Goal: Navigation & Orientation: Find specific page/section

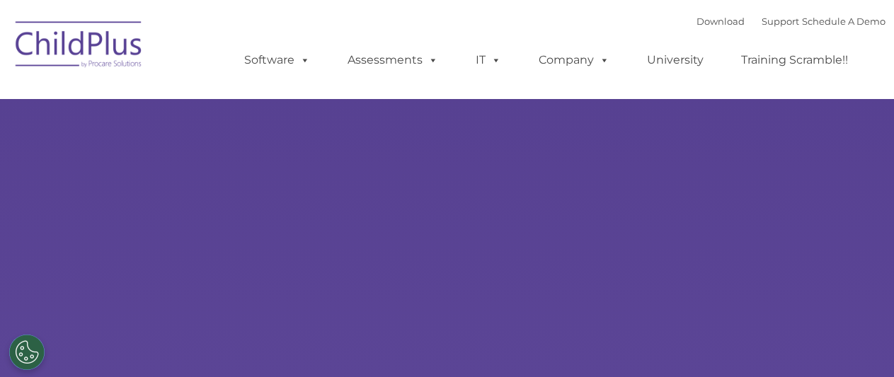
select select "MEDIUM"
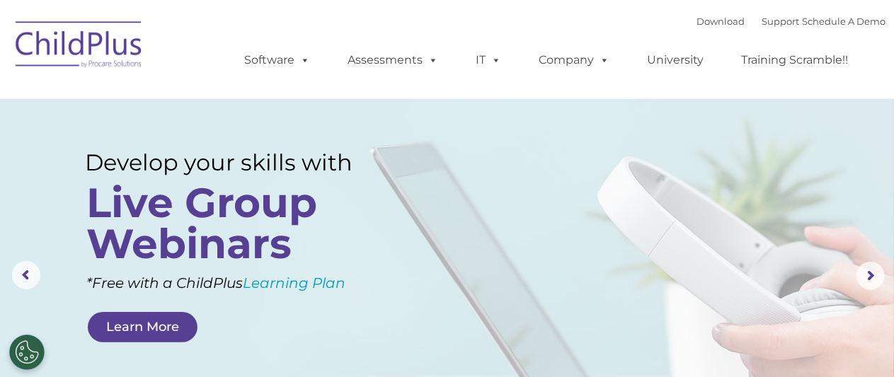
click at [784, 39] on ul "Software ChildPlus: The original and most widely-used Head Start data managemen…" at bounding box center [551, 60] width 669 height 57
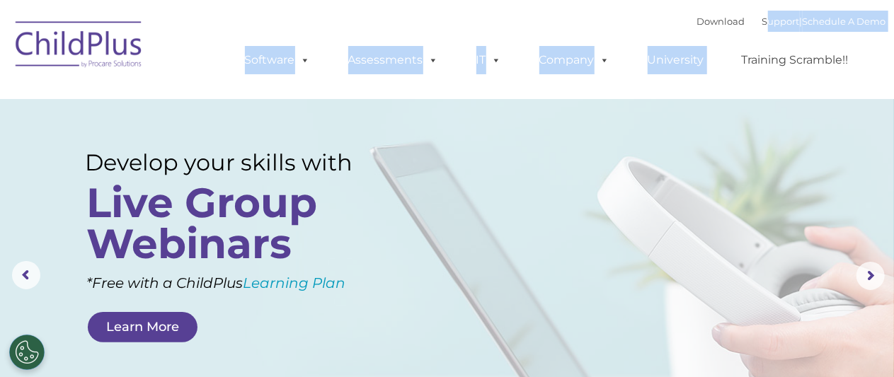
drag, startPoint x: 784, startPoint y: 39, endPoint x: 749, endPoint y: 31, distance: 36.2
click at [749, 31] on div "Download Support | Schedule A Demo  MENU MENU Software ChildPlus: The original…" at bounding box center [551, 50] width 669 height 78
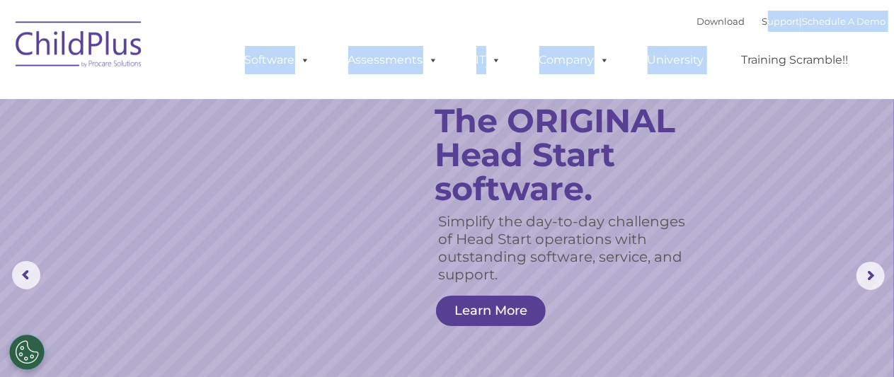
click at [577, 11] on div "Download Support | Schedule A Demo  MENU MENU Software ChildPlus: The original…" at bounding box center [551, 50] width 669 height 78
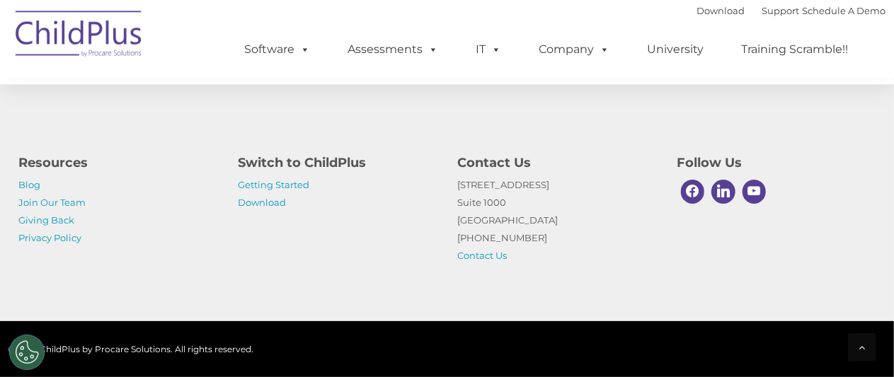
scroll to position [1737, 0]
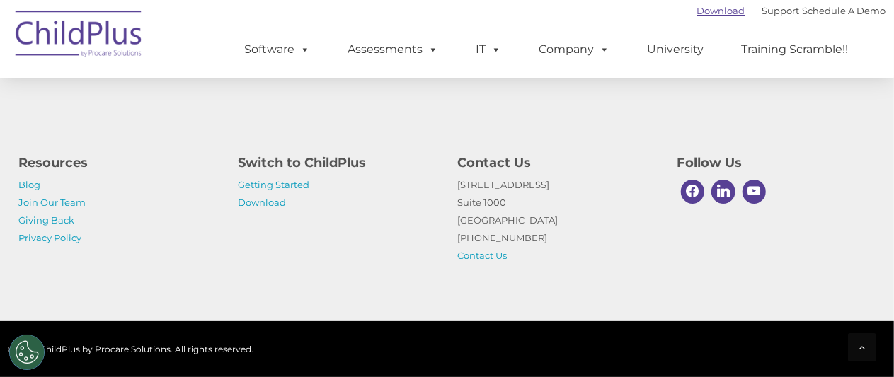
click at [697, 10] on link "Download" at bounding box center [721, 10] width 48 height 11
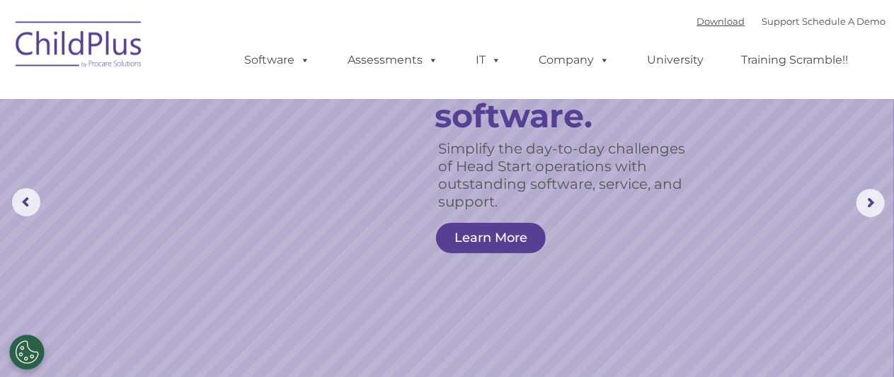
scroll to position [0, 0]
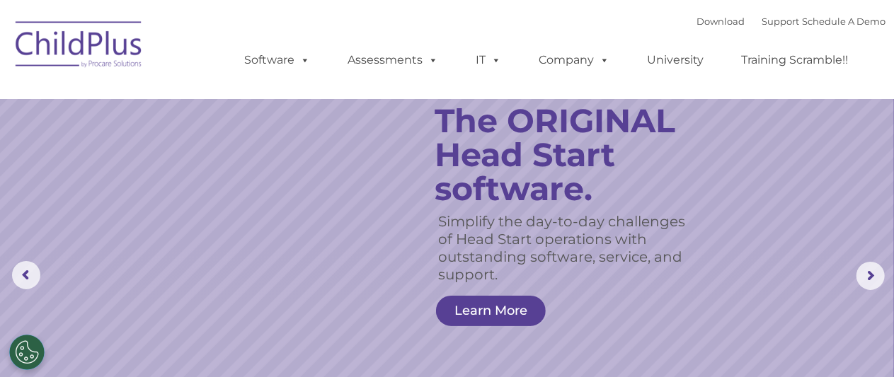
click at [105, 47] on img at bounding box center [79, 46] width 142 height 71
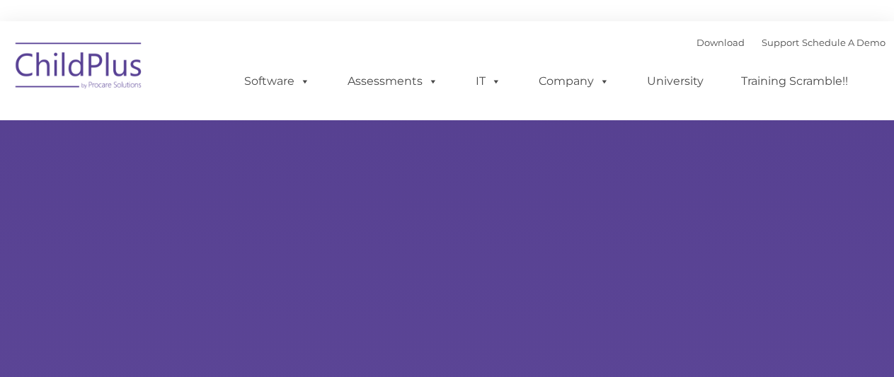
type input ""
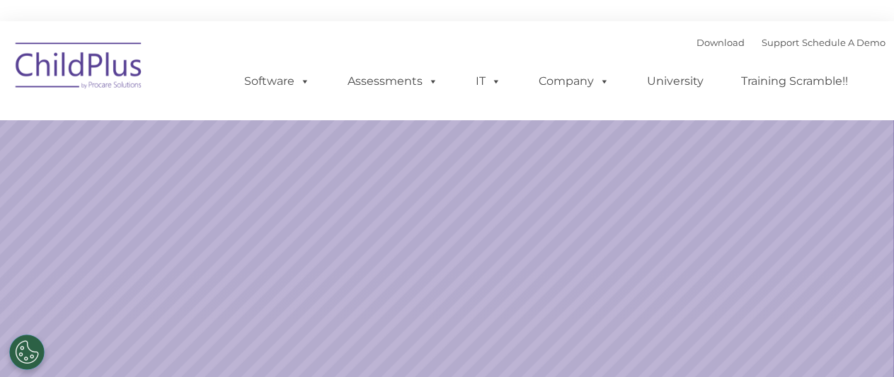
select select "MEDIUM"
